Goal: Information Seeking & Learning: Learn about a topic

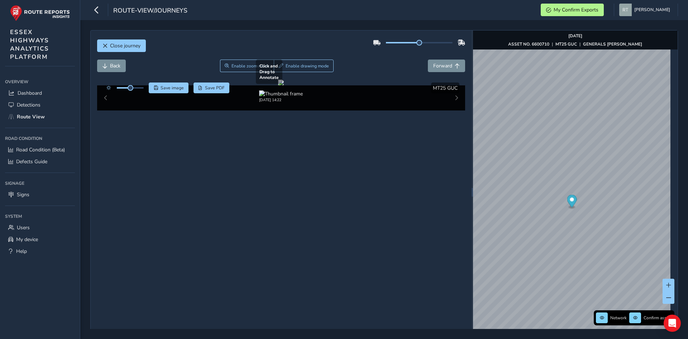
scroll to position [11, 0]
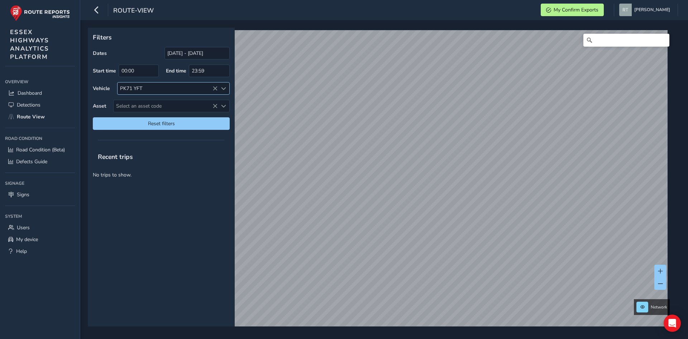
click at [214, 87] on icon at bounding box center [215, 88] width 5 height 5
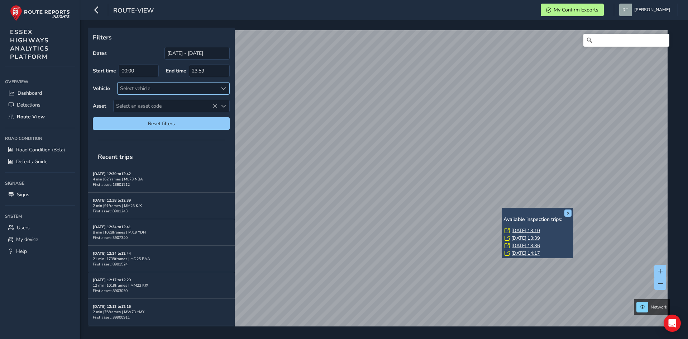
click at [515, 231] on link "[DATE] 13:10" at bounding box center [525, 230] width 29 height 6
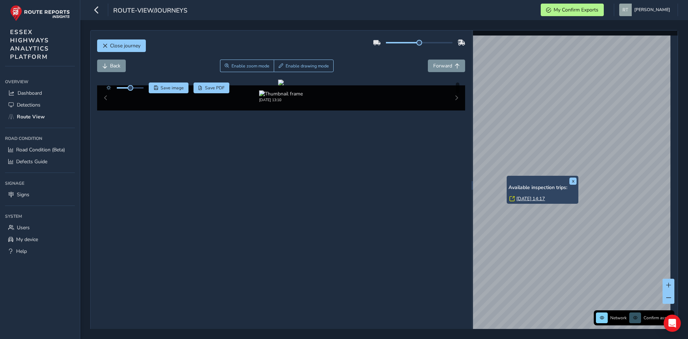
click at [523, 198] on link "[DATE] 14:17" at bounding box center [530, 198] width 29 height 6
click at [536, 197] on link "[DATE] 14:17" at bounding box center [530, 198] width 29 height 6
click at [533, 197] on link "[DATE] 14:17" at bounding box center [530, 198] width 29 height 6
click at [573, 181] on button "x" at bounding box center [572, 180] width 7 height 7
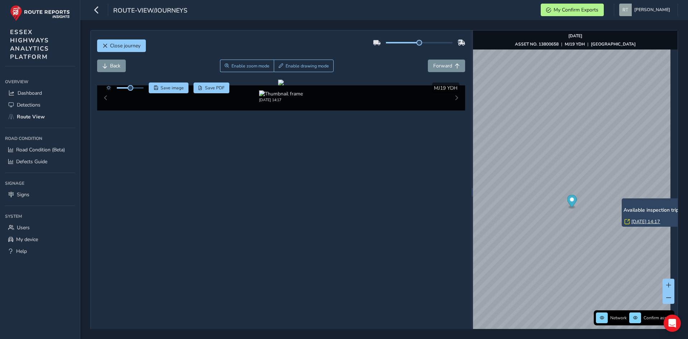
click at [640, 219] on link "[DATE] 14:17" at bounding box center [645, 221] width 29 height 6
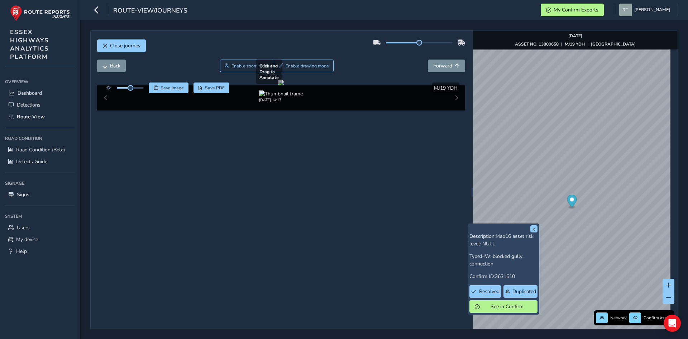
click at [284, 85] on div at bounding box center [281, 83] width 6 height 6
click at [236, 64] on span "Enable zoom mode" at bounding box center [250, 66] width 38 height 6
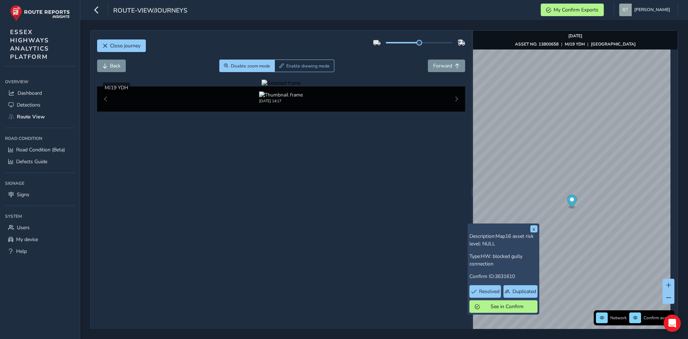
click at [301, 86] on div at bounding box center [281, 83] width 39 height 7
drag, startPoint x: 412, startPoint y: 186, endPoint x: 425, endPoint y: 204, distance: 22.8
click at [425, 204] on img at bounding box center [178, 141] width 1032 height 581
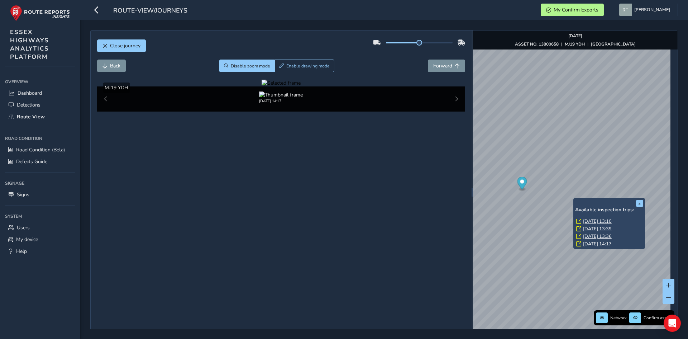
click at [591, 223] on link "[DATE] 13:10" at bounding box center [597, 221] width 29 height 6
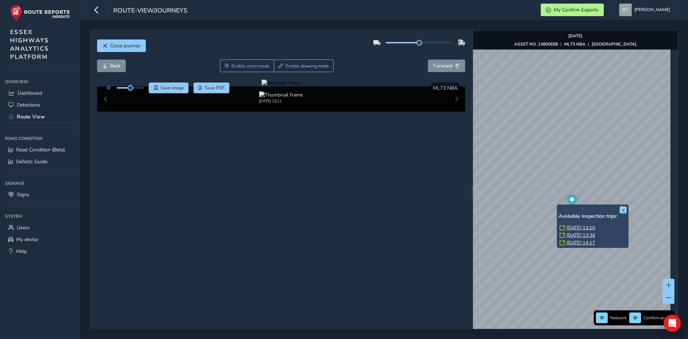
click at [578, 234] on link "[DATE] 13:36" at bounding box center [581, 235] width 29 height 6
